Goal: Ask a question: Seek information or help from site administrators or community

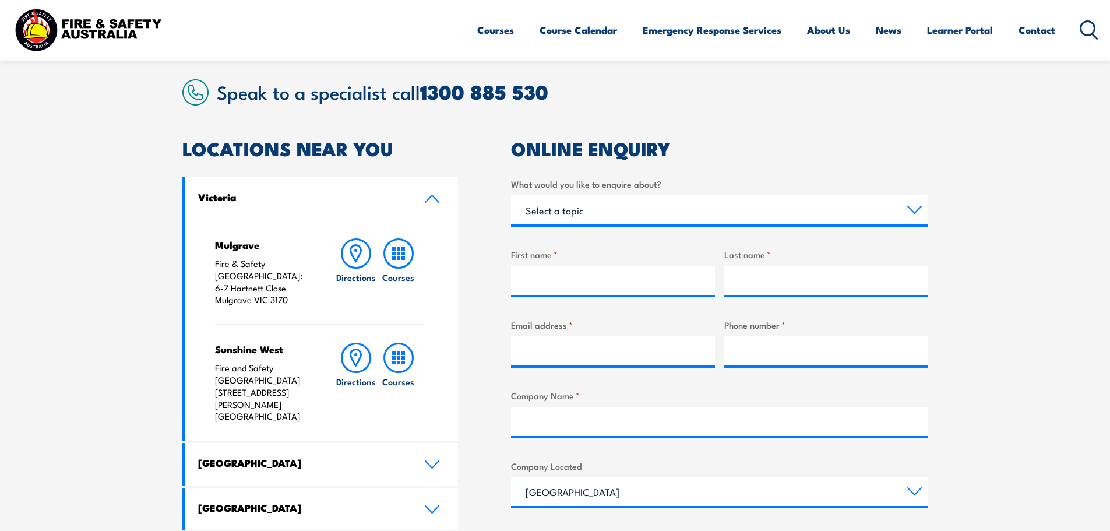
scroll to position [350, 0]
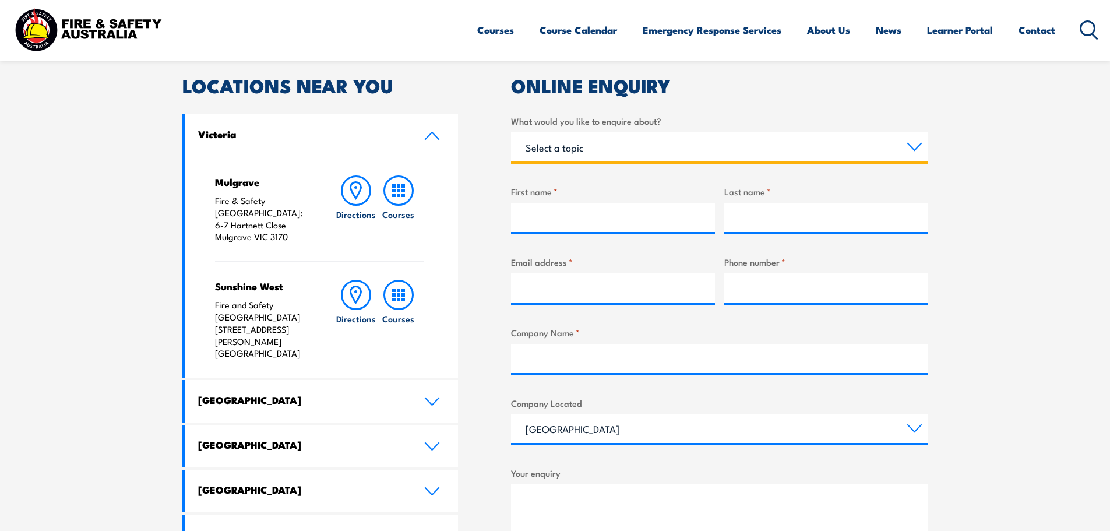
click at [618, 149] on select "Select a topic Training Emergency Response Services General Enquiry" at bounding box center [719, 146] width 417 height 29
select select "Emergency Response Services"
click at [511, 132] on select "Select a topic Training Emergency Response Services General Enquiry" at bounding box center [719, 146] width 417 height 29
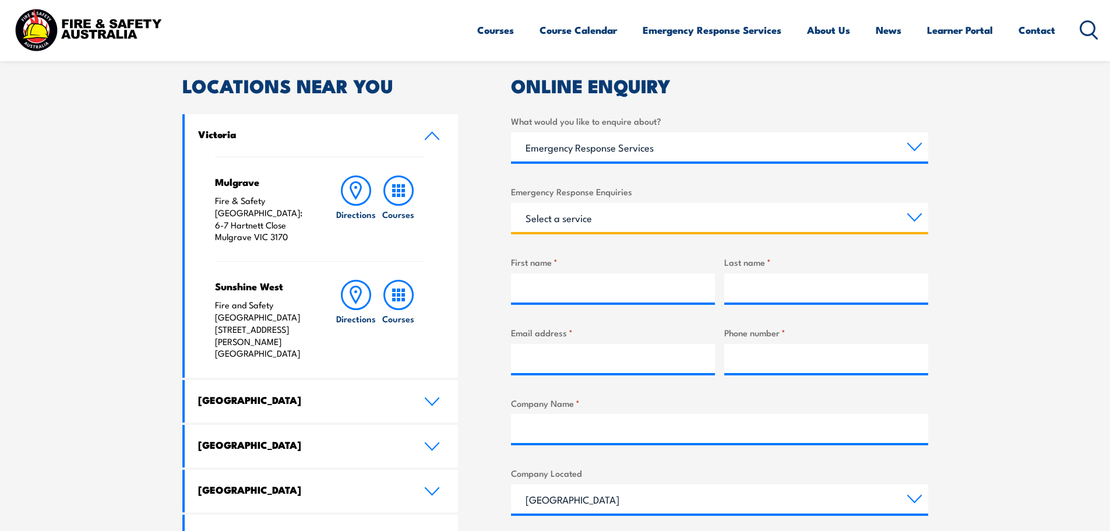
click at [623, 225] on select "Select a service Emergency Response Solutions Paramedic & Medical Solutions Ind…" at bounding box center [719, 217] width 417 height 29
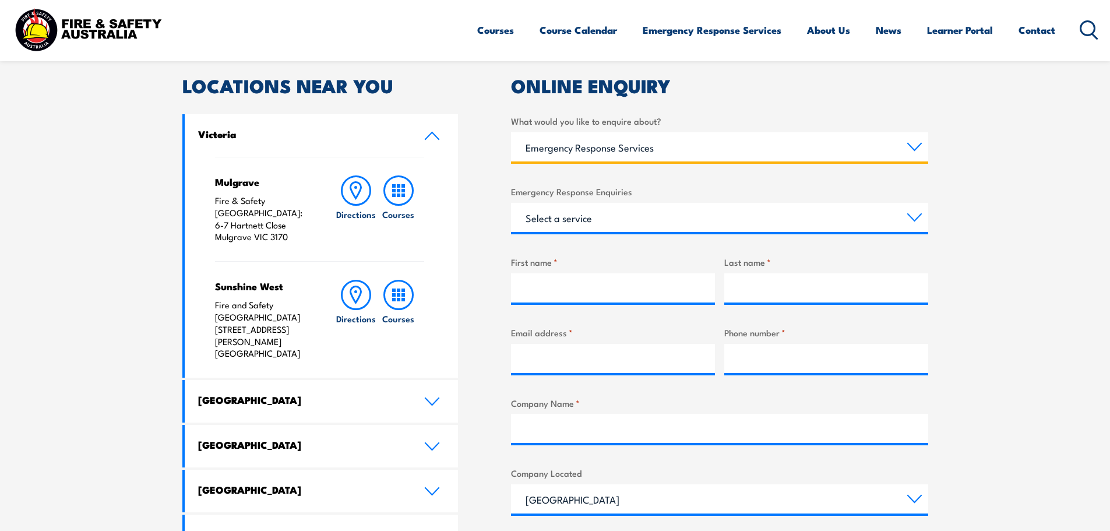
click at [636, 132] on select "Select a topic Training Emergency Response Services General Enquiry" at bounding box center [719, 146] width 417 height 29
click at [511, 132] on select "Select a topic Training Emergency Response Services General Enquiry" at bounding box center [719, 146] width 417 height 29
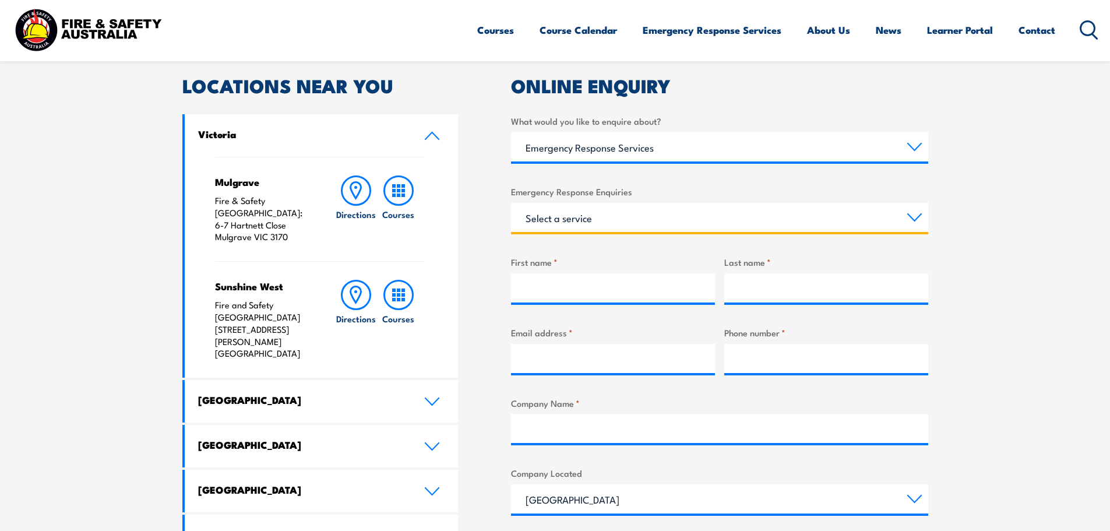
click at [618, 223] on select "Select a service Emergency Response Solutions Paramedic & Medical Solutions Ind…" at bounding box center [719, 217] width 417 height 29
select select "Emergency Response Solutions"
click at [511, 203] on select "Select a service Emergency Response Solutions Paramedic & Medical Solutions Ind…" at bounding box center [719, 217] width 417 height 29
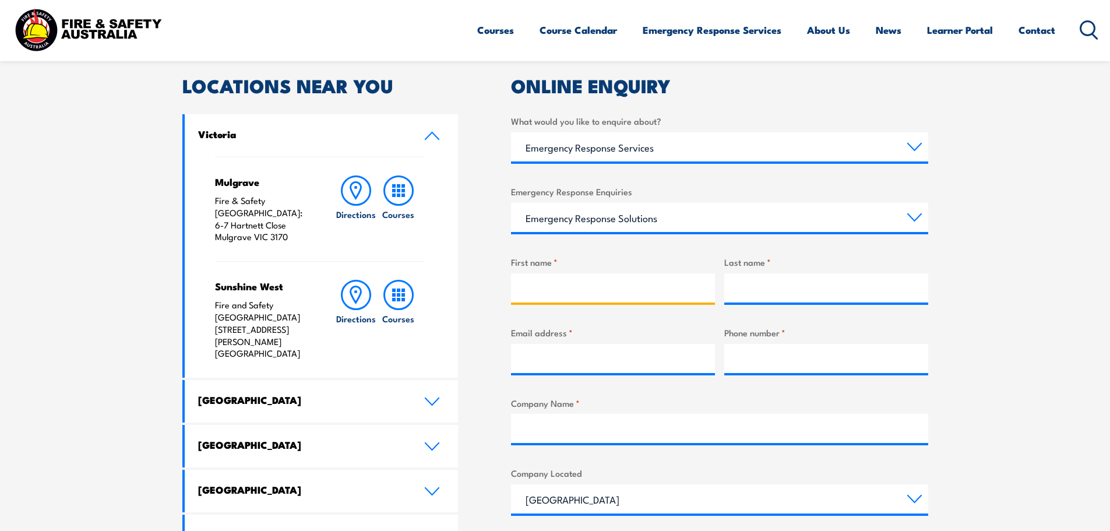
click at [611, 278] on input "First name *" at bounding box center [613, 287] width 204 height 29
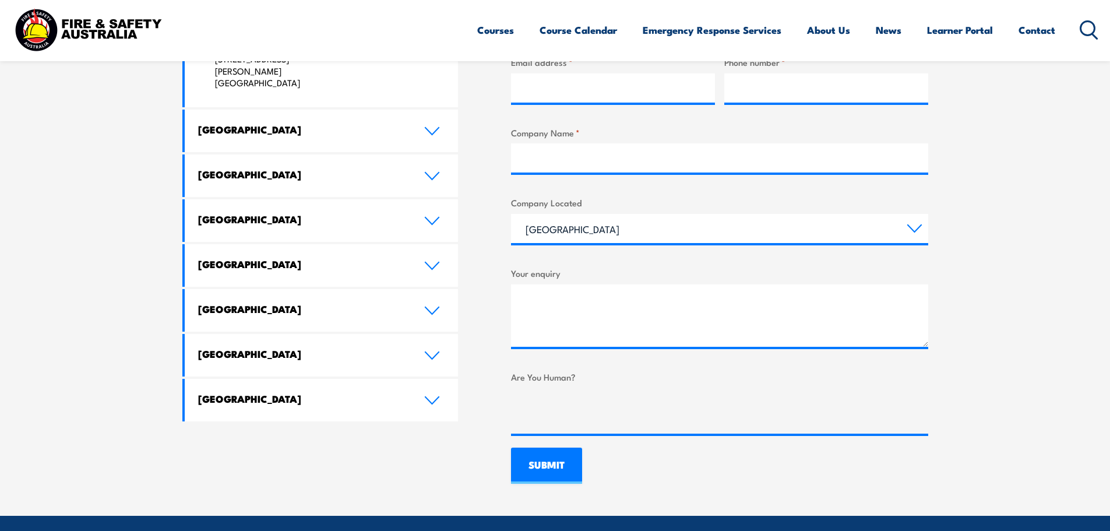
scroll to position [641, 0]
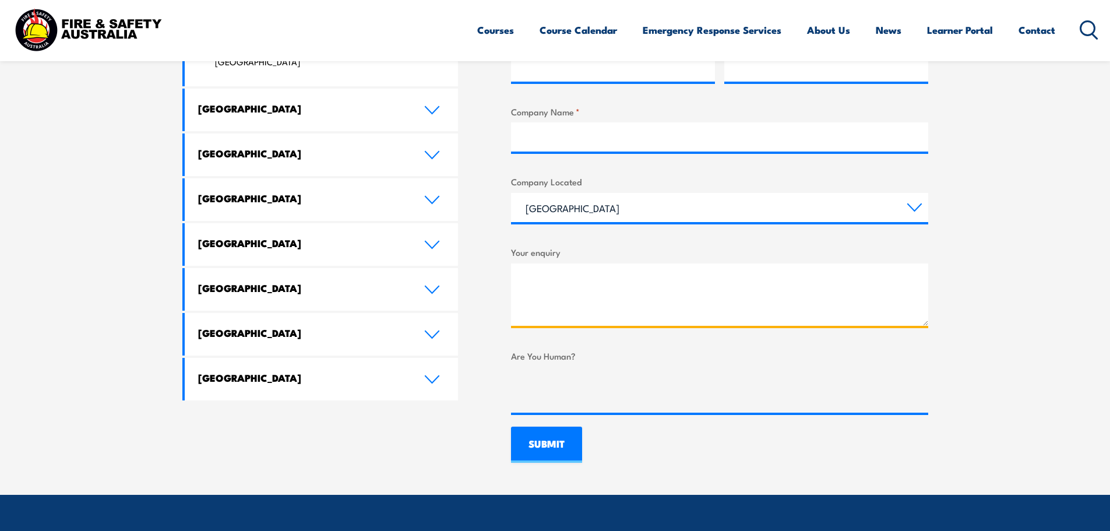
click at [671, 304] on textarea "Your enquiry" at bounding box center [719, 294] width 417 height 62
paste textarea "[EMAIL_ADDRESS][DOMAIN_NAME]"
type textarea "[EMAIL_ADDRESS][DOMAIN_NAME]"
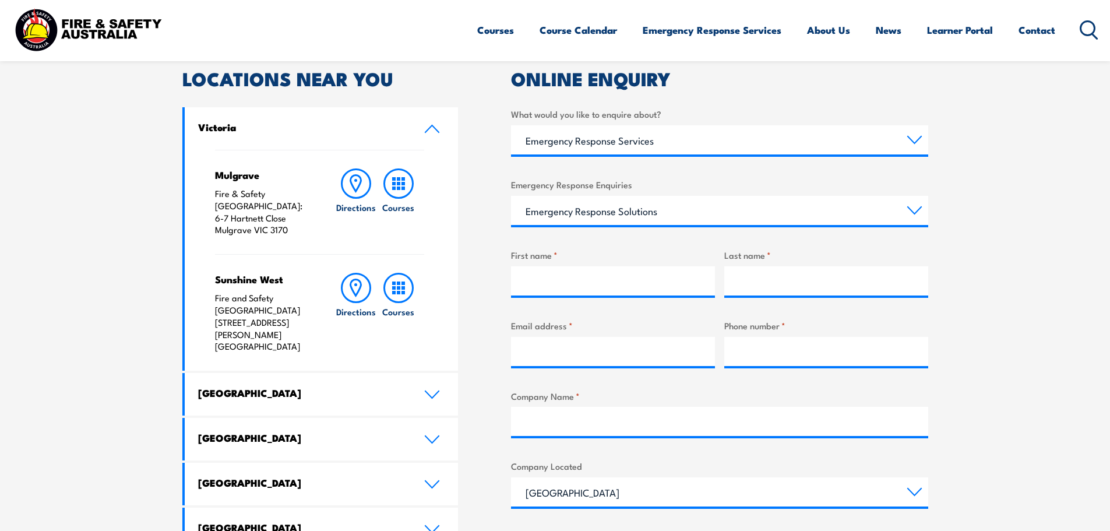
scroll to position [291, 0]
